Goal: Transaction & Acquisition: Purchase product/service

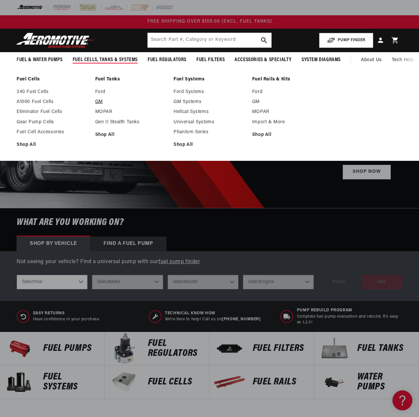
click at [100, 100] on link "GM" at bounding box center [131, 102] width 72 height 6
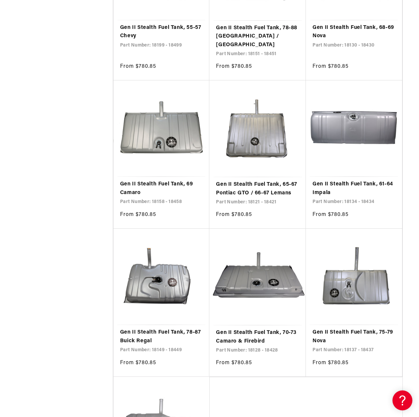
scroll to position [996, 0]
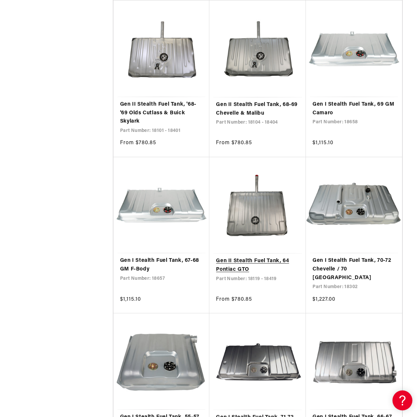
scroll to position [2192, 0]
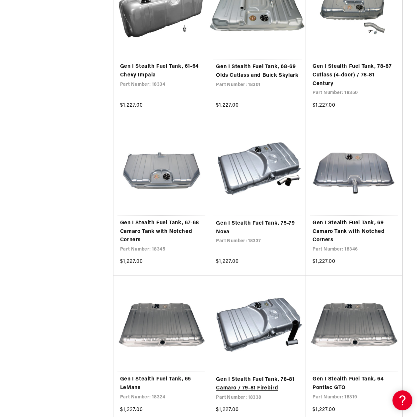
scroll to position [3421, 0]
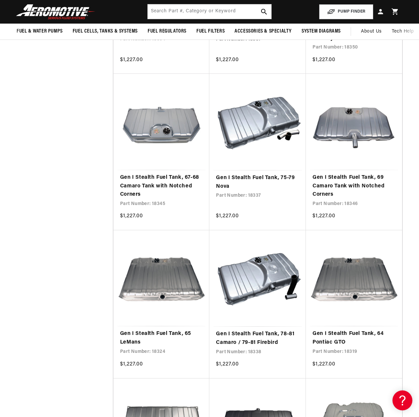
scroll to position [3255, 0]
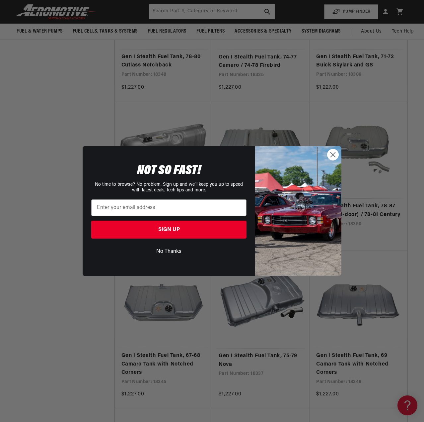
click at [337, 153] on circle "Close dialog" at bounding box center [333, 154] width 11 height 11
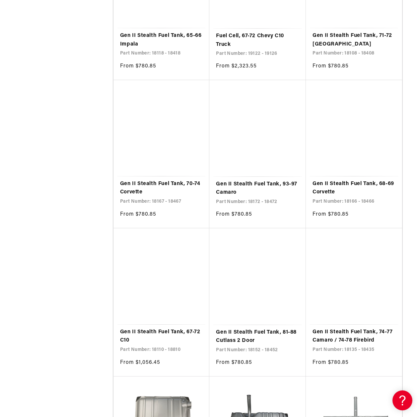
scroll to position [0, 0]
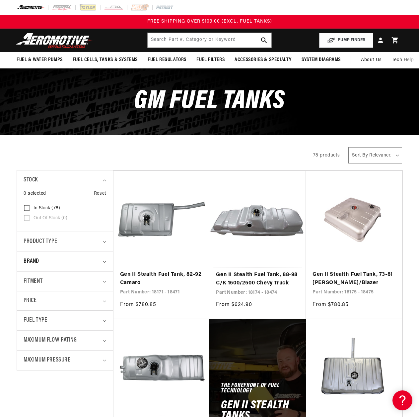
click at [36, 261] on span "Brand" at bounding box center [32, 262] width 16 height 10
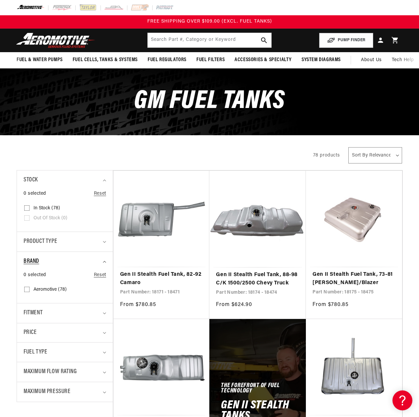
click at [35, 260] on span "Brand" at bounding box center [32, 262] width 16 height 10
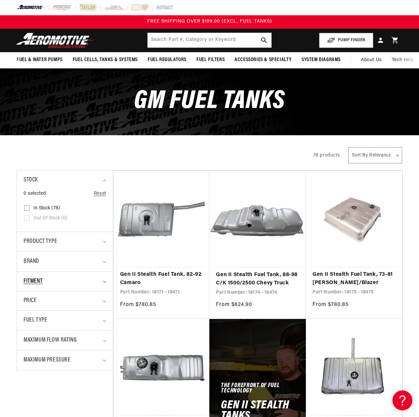
click at [30, 276] on summary "Fitment" at bounding box center [65, 282] width 83 height 20
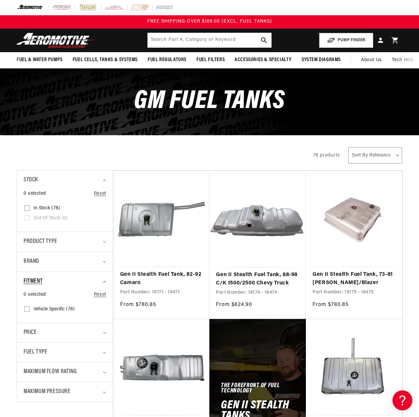
click at [30, 277] on span "Fitment" at bounding box center [33, 282] width 19 height 10
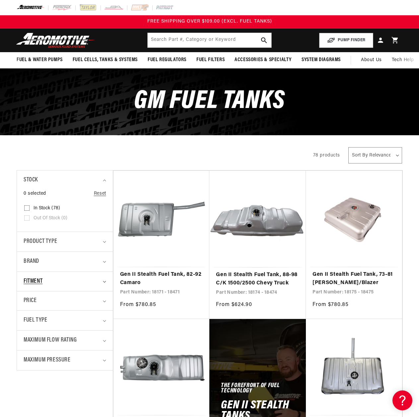
click at [30, 277] on span "Fitment" at bounding box center [33, 282] width 19 height 10
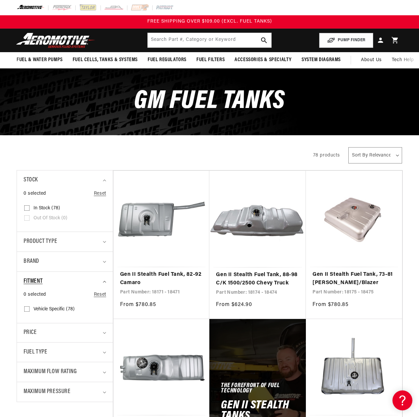
click at [30, 277] on span "Fitment" at bounding box center [33, 282] width 19 height 10
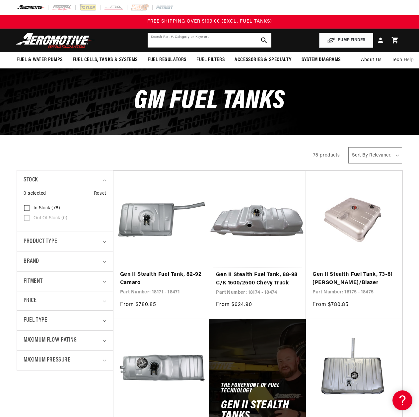
click at [181, 39] on input "text" at bounding box center [210, 40] width 124 height 15
click at [216, 43] on input "camaro 1985 gas tank" at bounding box center [210, 40] width 124 height 15
drag, startPoint x: 181, startPoint y: 42, endPoint x: 134, endPoint y: 44, distance: 47.2
click at [134, 44] on header "Fuel & Water Pumps Back In-Tank In-Line Fuel Pumps" at bounding box center [209, 41] width 419 height 24
type input "82-92 camaro gas tank"
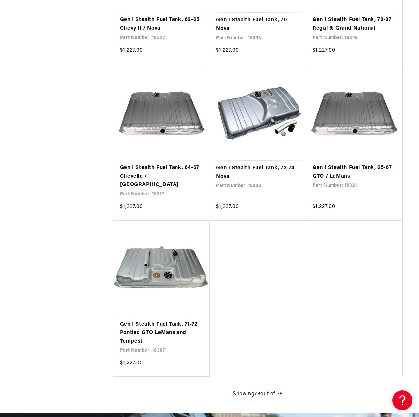
scroll to position [3952, 0]
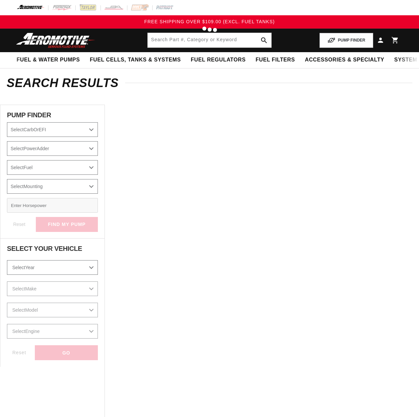
type input "82-92 camaro gas tank"
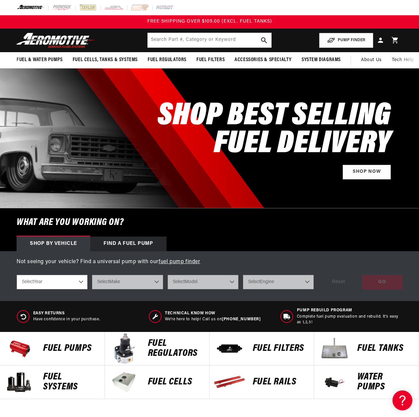
click at [69, 349] on p "Fuel Pumps" at bounding box center [70, 348] width 55 height 10
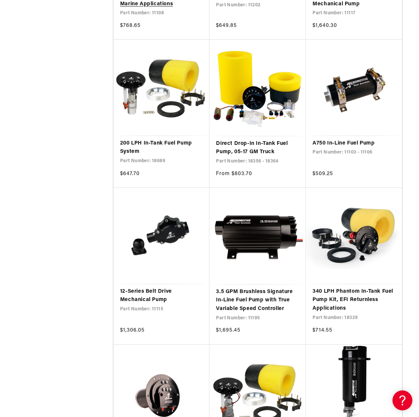
scroll to position [1063, 0]
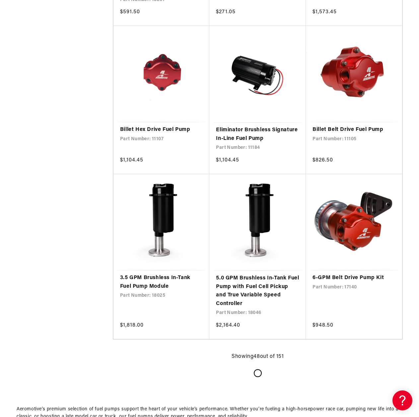
scroll to position [2391, 0]
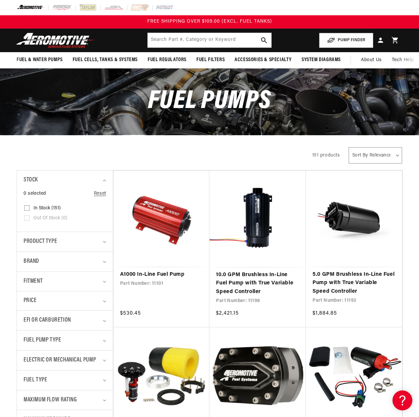
click at [56, 37] on img at bounding box center [55, 41] width 83 height 16
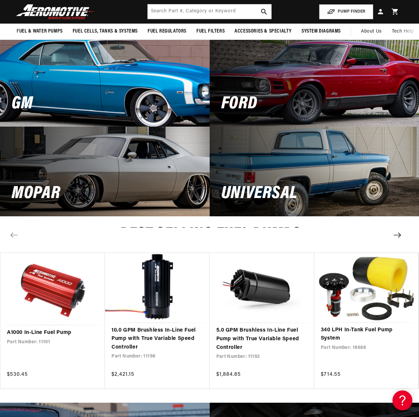
scroll to position [797, 0]
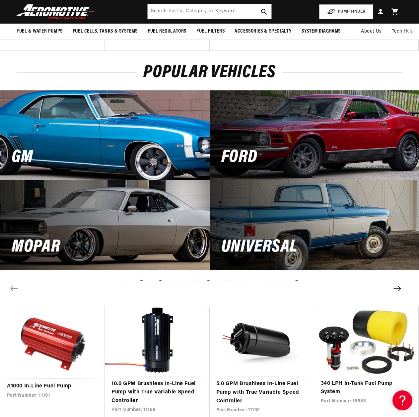
click at [118, 147] on div "GM" at bounding box center [105, 135] width 210 height 90
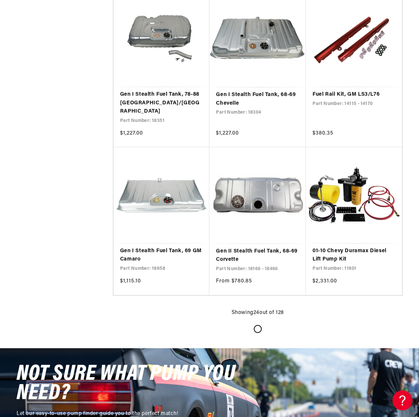
scroll to position [1096, 0]
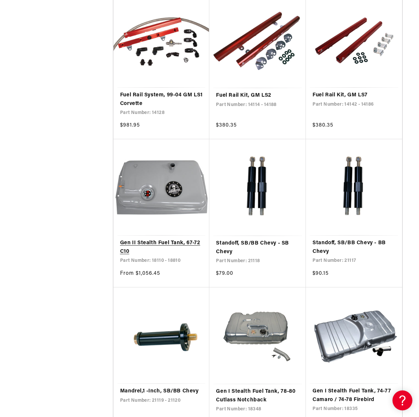
scroll to position [2192, 0]
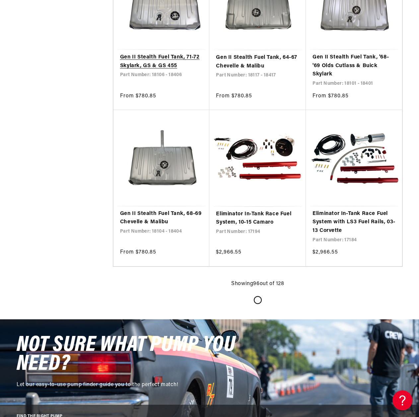
scroll to position [4816, 0]
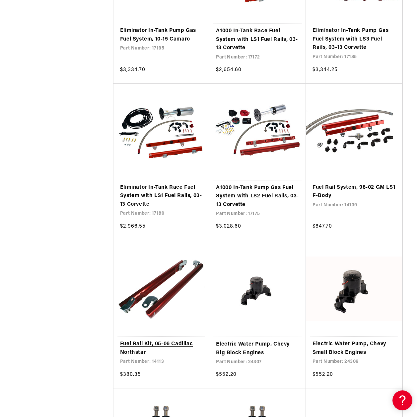
scroll to position [5812, 0]
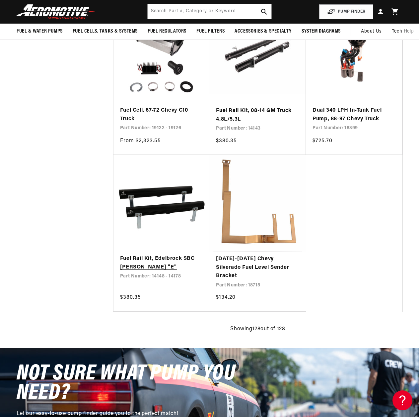
scroll to position [6211, 0]
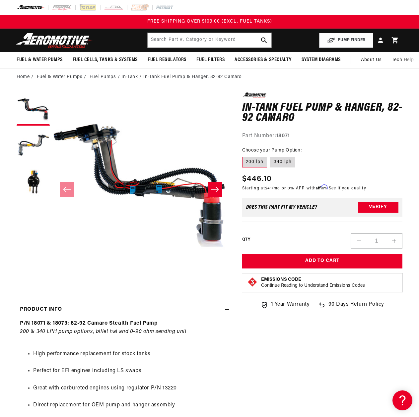
click at [219, 187] on icon "Slide right" at bounding box center [215, 189] width 8 height 7
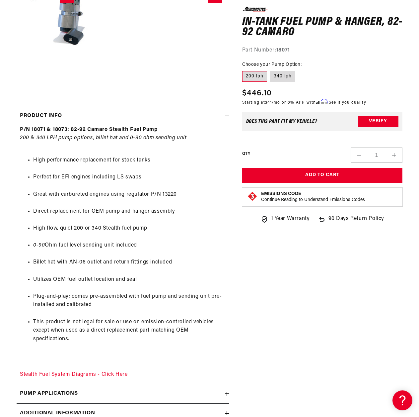
scroll to position [299, 0]
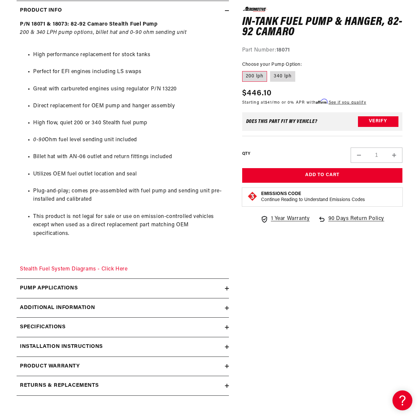
click at [99, 290] on div "Pump Applications" at bounding box center [121, 288] width 209 height 9
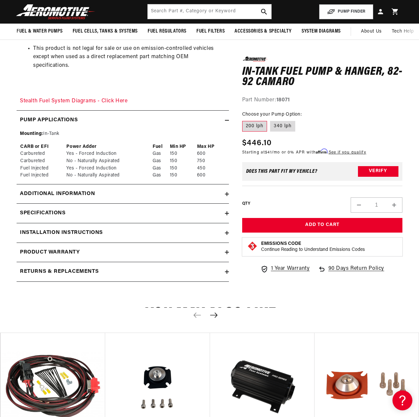
scroll to position [399, 0]
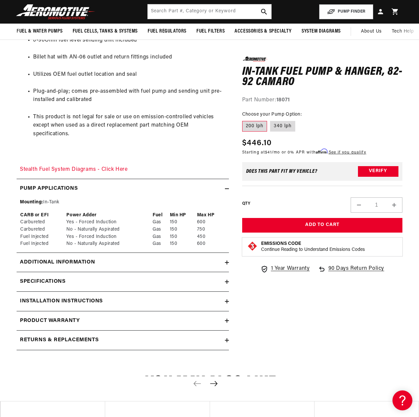
click at [68, 283] on div "Specifications" at bounding box center [121, 281] width 209 height 9
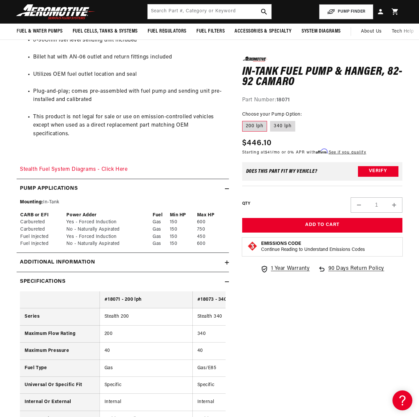
click at [68, 283] on div "Specifications" at bounding box center [121, 281] width 209 height 9
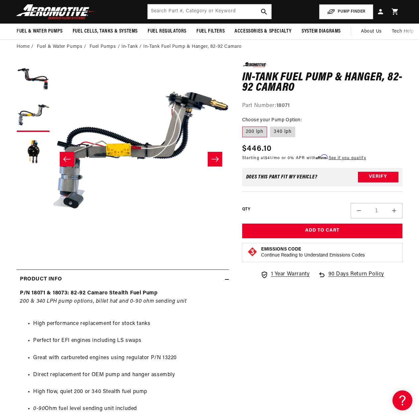
scroll to position [0, 0]
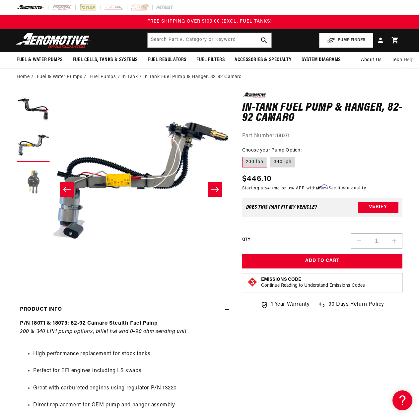
click at [37, 182] on button "Load image 3 in gallery view" at bounding box center [33, 181] width 33 height 33
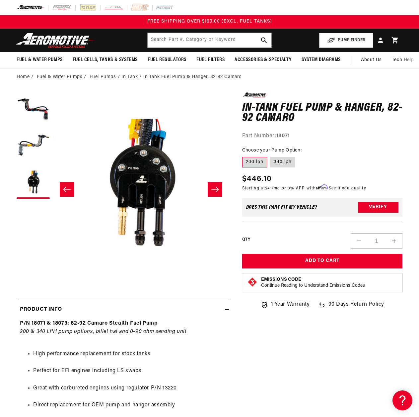
scroll to position [0, 352]
